Goal: Task Accomplishment & Management: Manage account settings

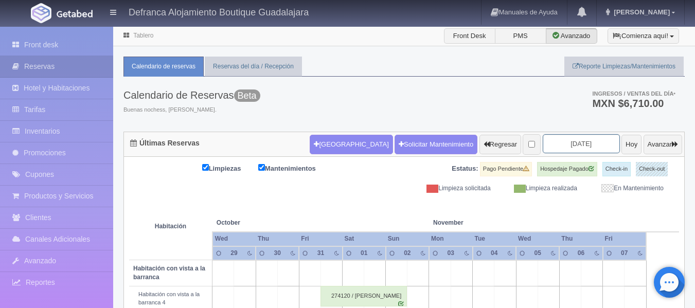
click at [587, 140] on input "2025-10-31" at bounding box center [580, 143] width 77 height 19
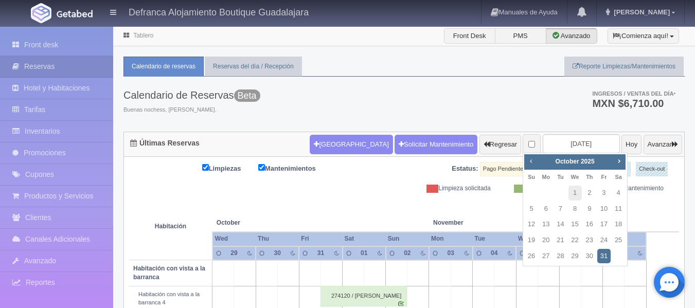
click at [531, 161] on span "Prev" at bounding box center [531, 161] width 8 height 8
click at [530, 256] on link "24" at bounding box center [530, 256] width 13 height 15
type input "[DATE]"
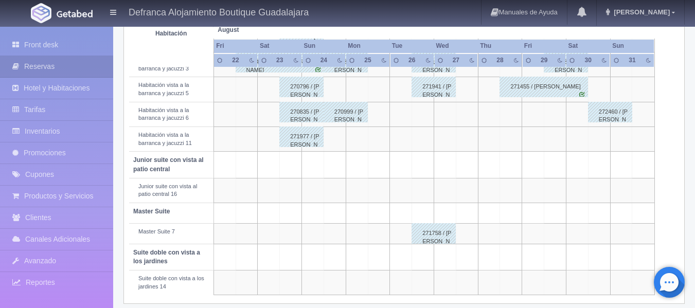
scroll to position [463, 0]
click at [304, 114] on div "270835 / [PERSON_NAME]" at bounding box center [301, 110] width 44 height 21
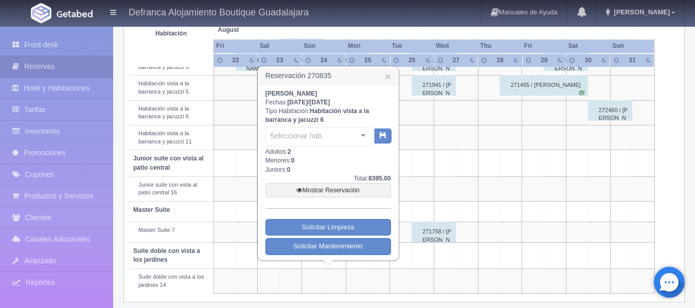
click at [304, 114] on div "[PERSON_NAME] Fechas: [DATE] / [DATE] Tipo Habitación: Habitación vista a la ba…" at bounding box center [327, 172] width 125 height 166
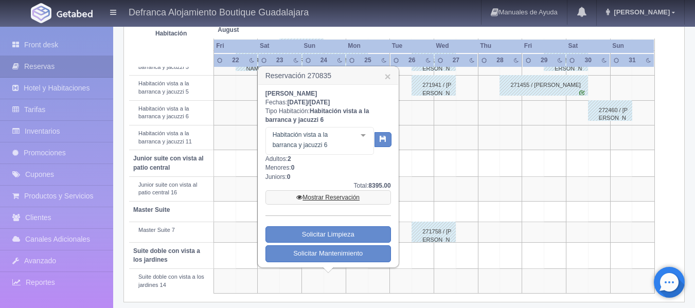
click at [329, 196] on link "Mostrar Reservación" at bounding box center [327, 197] width 125 height 14
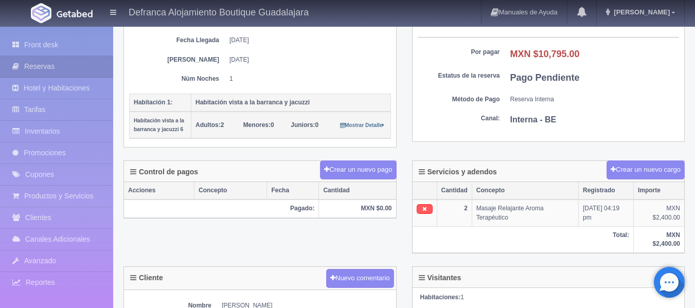
scroll to position [154, 0]
